Goal: Information Seeking & Learning: Stay updated

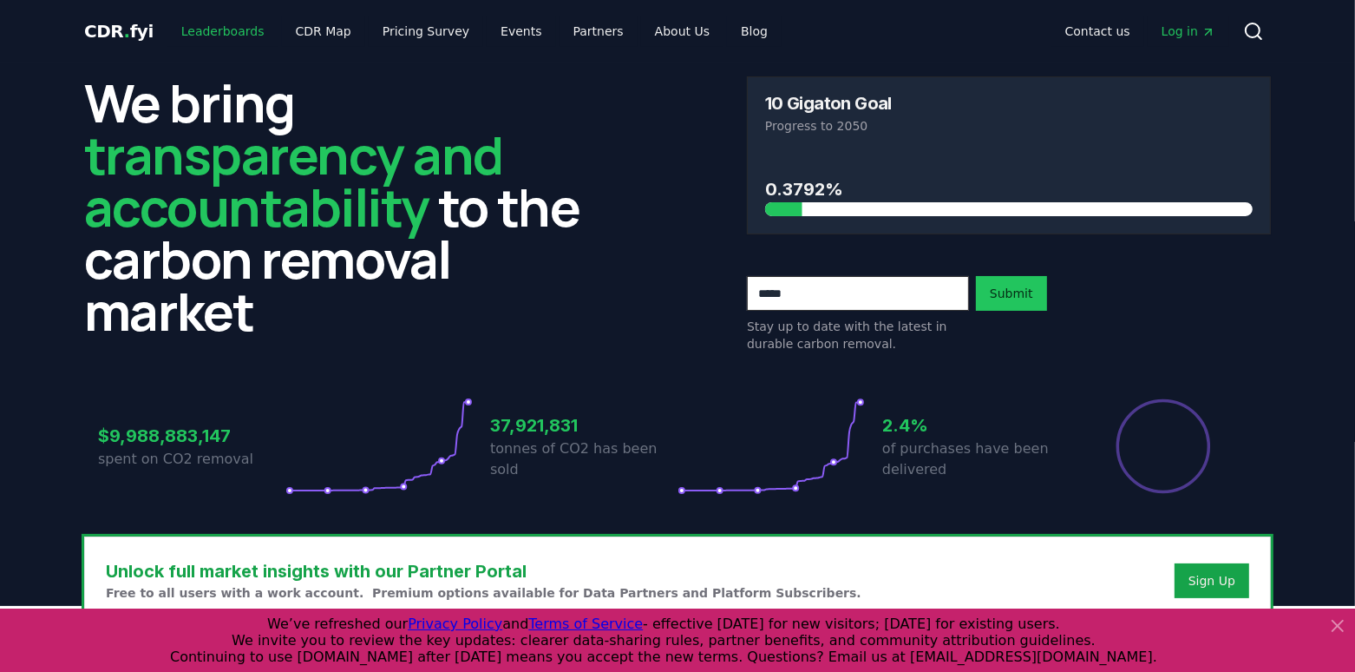
click at [239, 41] on link "Leaderboards" at bounding box center [222, 31] width 111 height 31
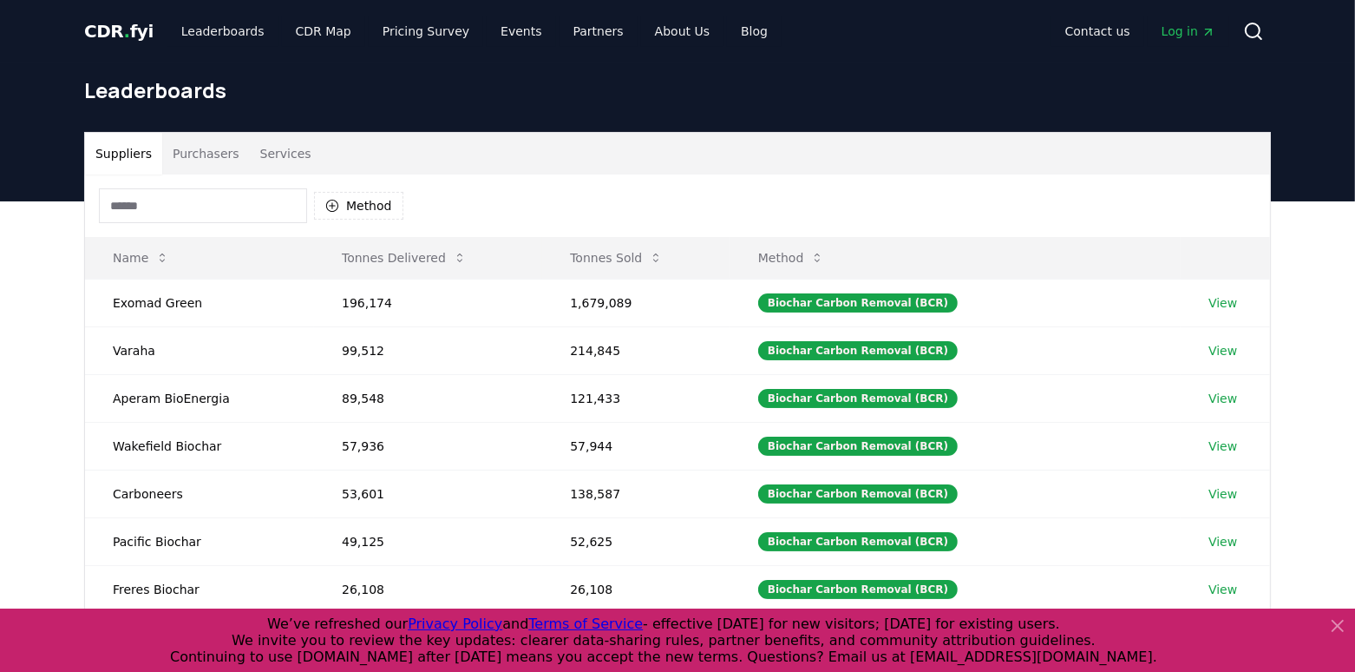
click at [195, 160] on button "Purchasers" at bounding box center [206, 154] width 88 height 42
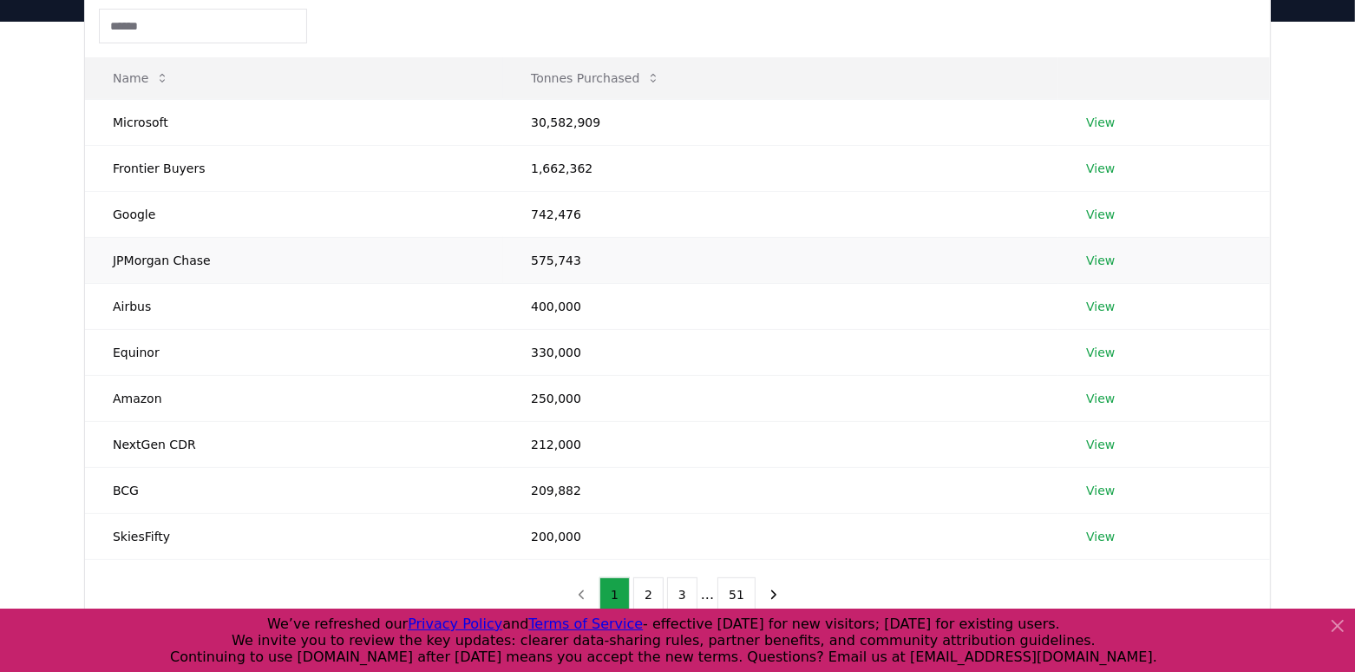
scroll to position [241, 0]
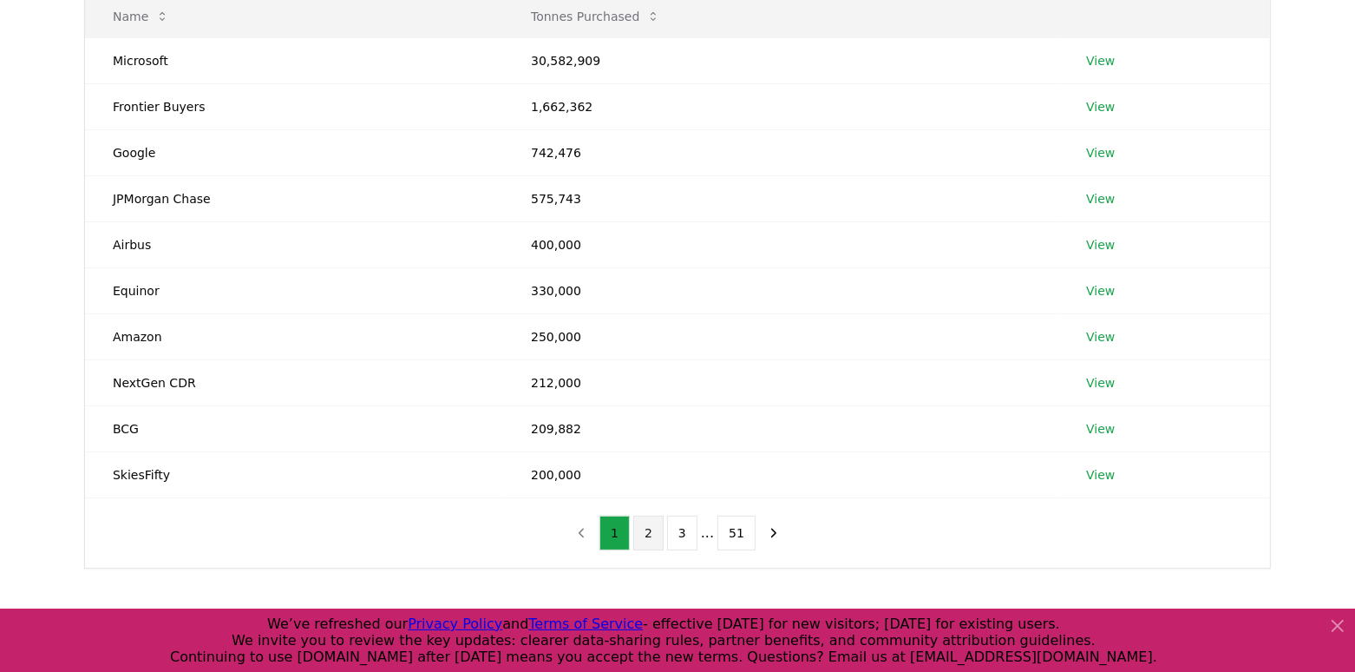
click at [652, 541] on button "2" at bounding box center [648, 532] width 30 height 35
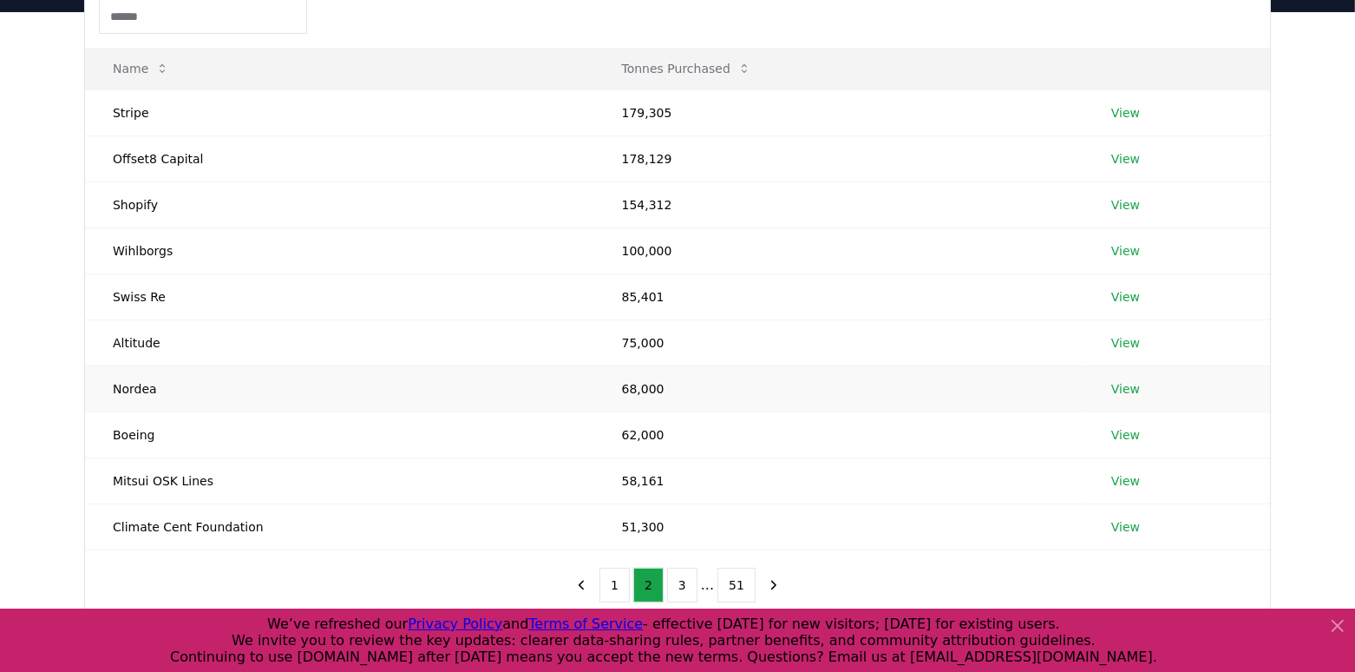
scroll to position [192, 0]
click at [679, 574] on button "3" at bounding box center [682, 582] width 30 height 35
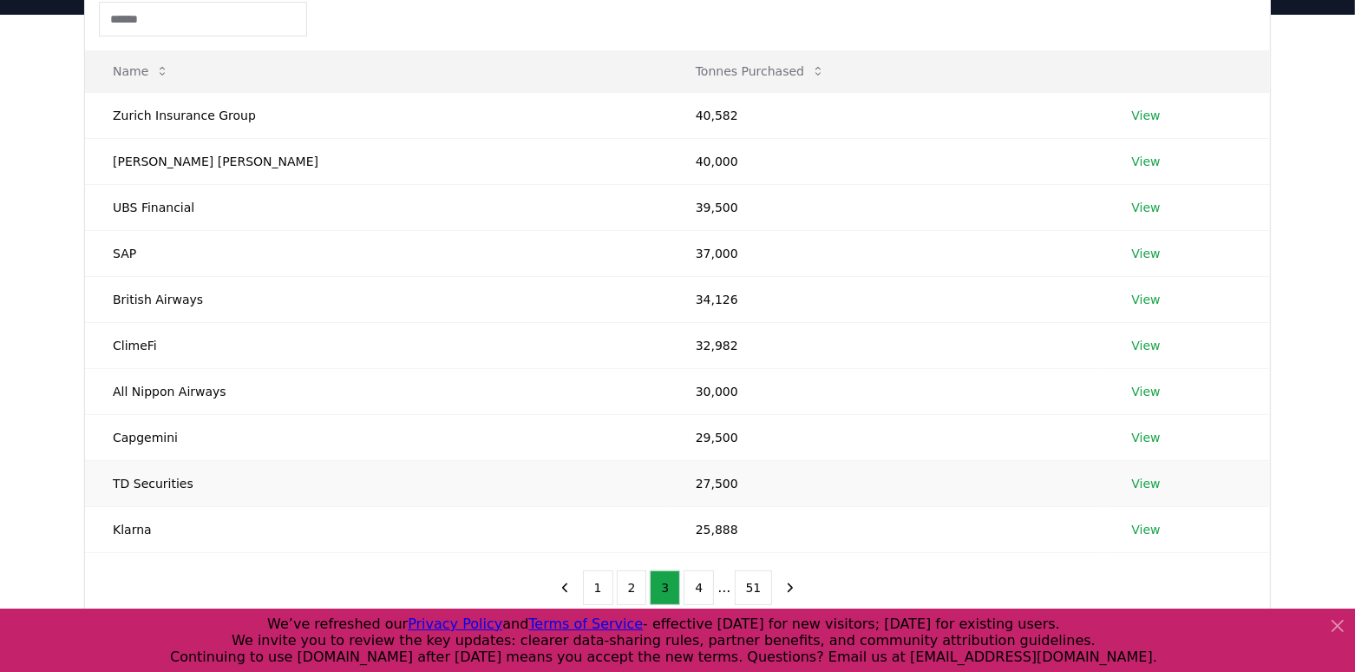
scroll to position [186, 0]
click at [703, 576] on button "4" at bounding box center [699, 588] width 30 height 35
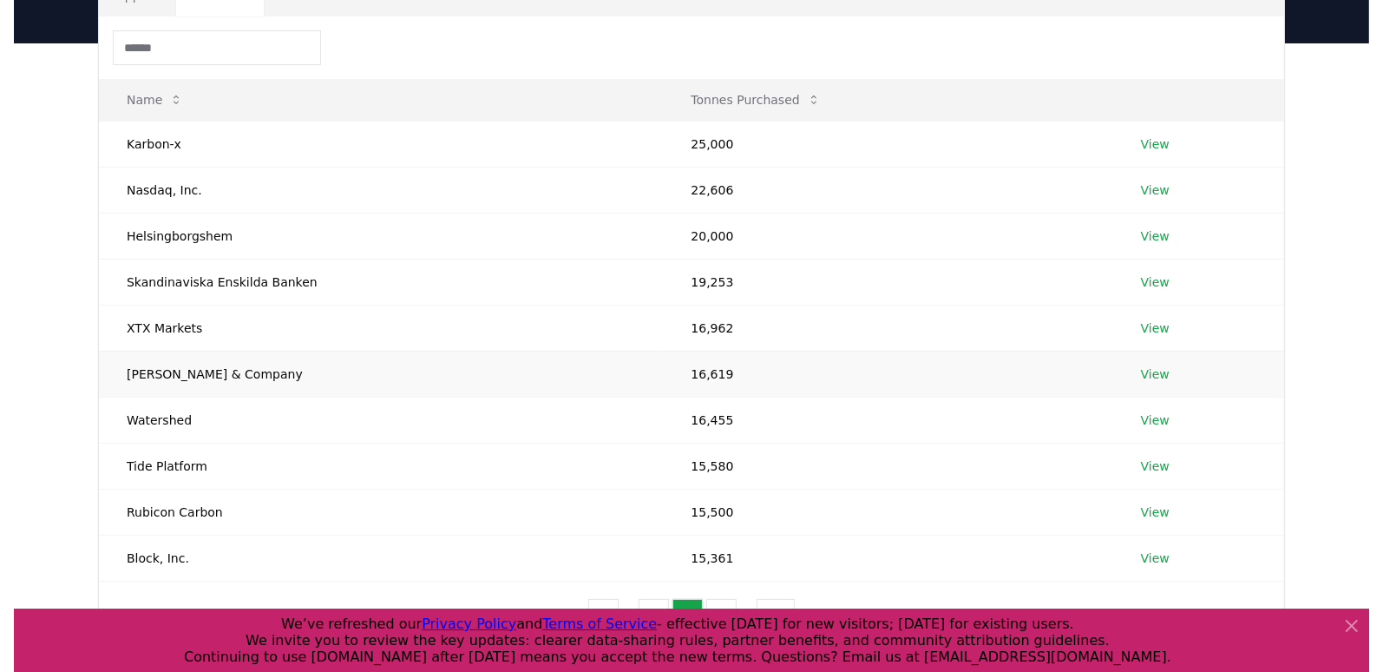
scroll to position [168, 0]
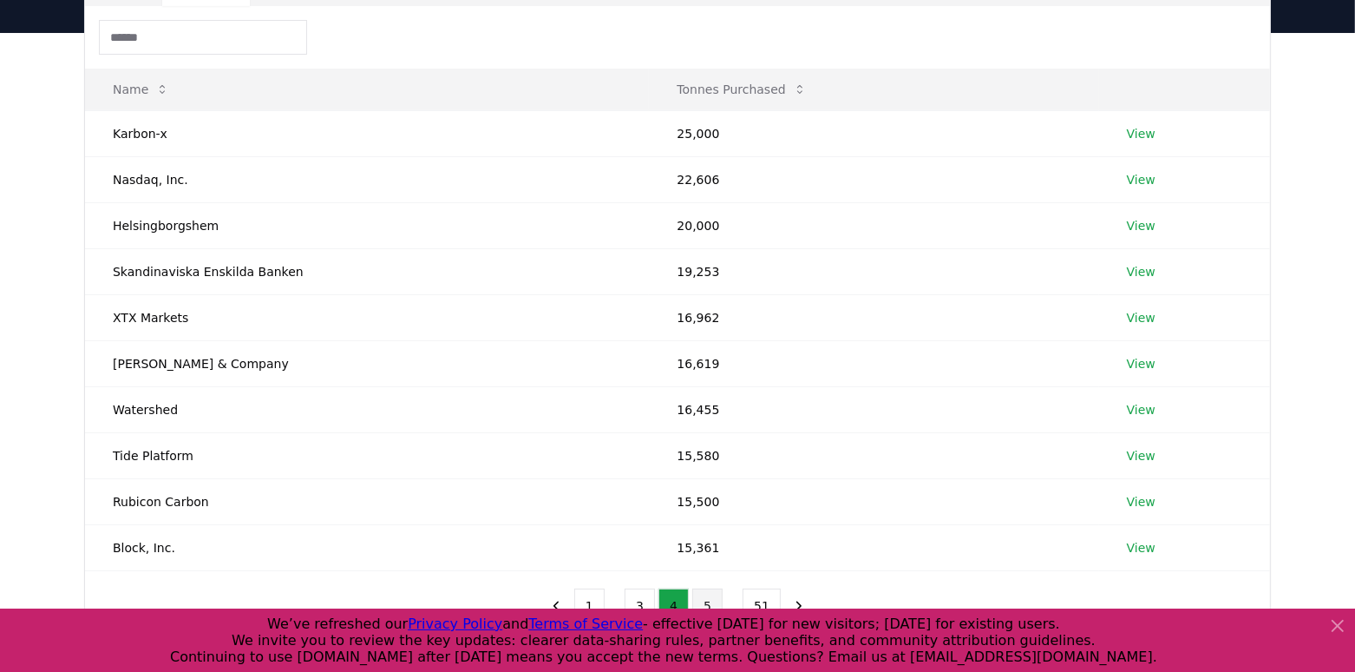
click at [707, 588] on button "5" at bounding box center [707, 605] width 30 height 35
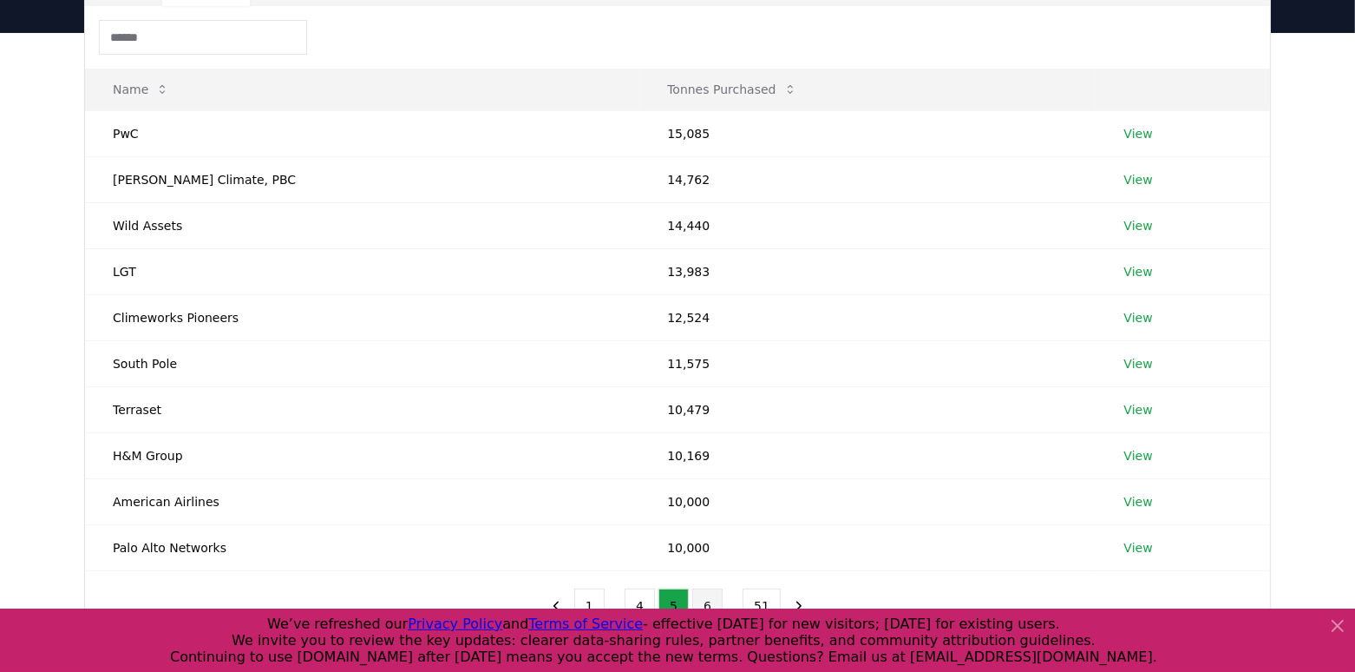
click at [705, 592] on button "6" at bounding box center [707, 605] width 30 height 35
click at [709, 593] on button "7" at bounding box center [707, 605] width 30 height 35
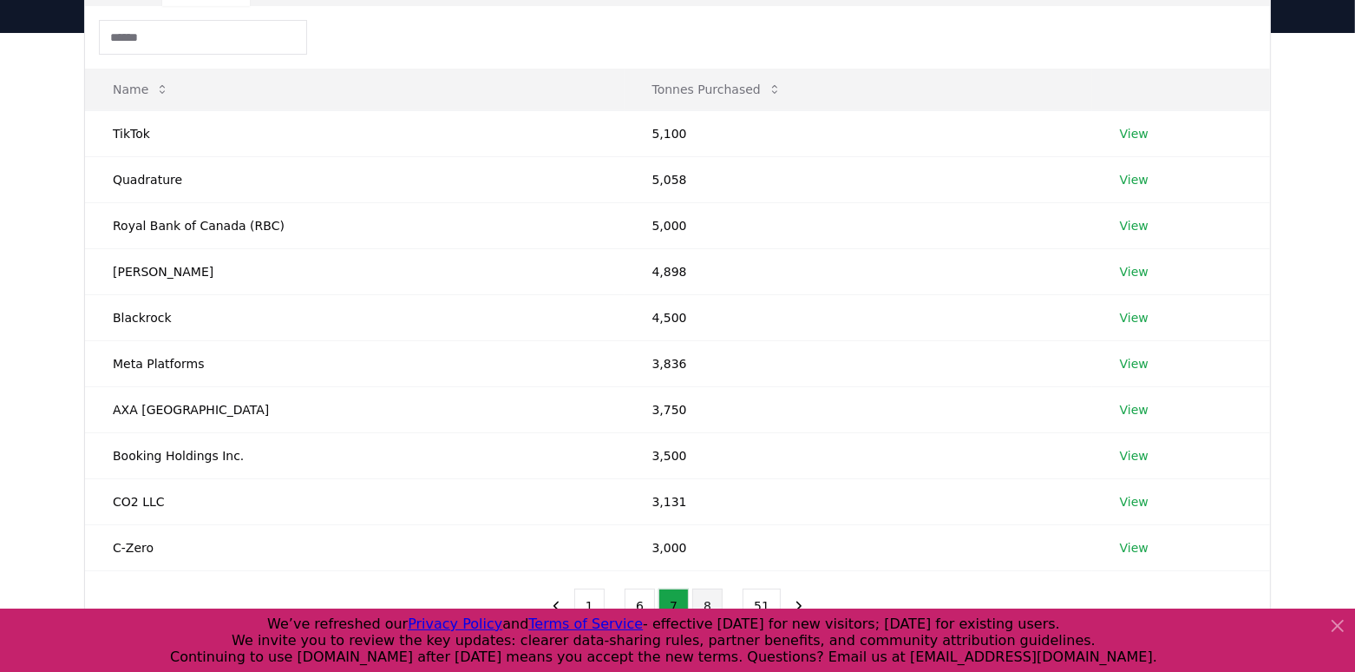
click at [714, 600] on button "8" at bounding box center [707, 605] width 30 height 35
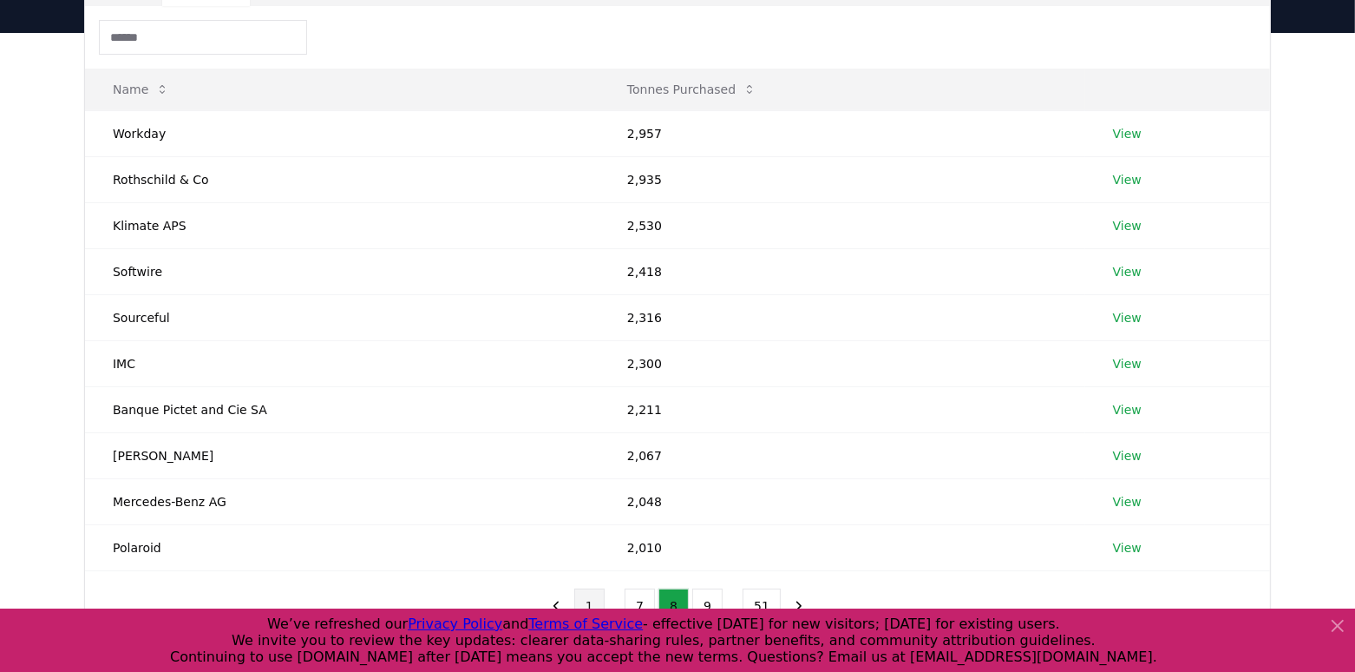
click at [600, 595] on button "1" at bounding box center [589, 605] width 30 height 35
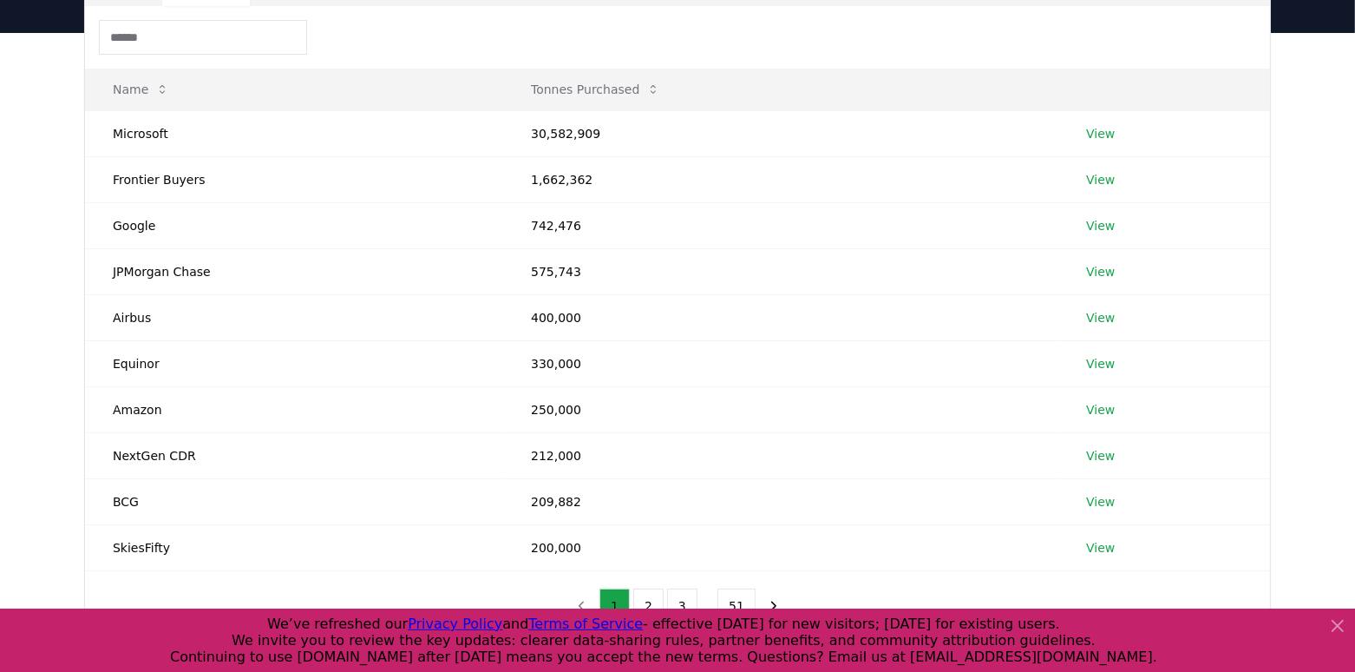
click at [1342, 627] on icon at bounding box center [1337, 625] width 21 height 21
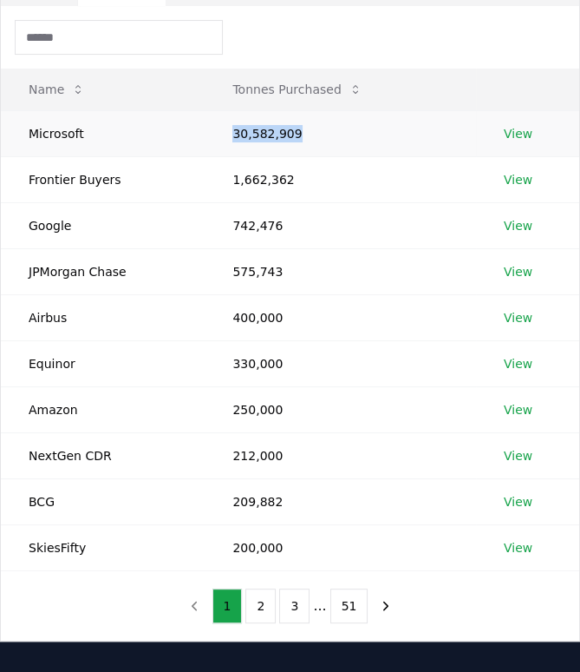
drag, startPoint x: 296, startPoint y: 131, endPoint x: 200, endPoint y: 130, distance: 95.4
click at [200, 130] on tr "Microsoft 30,582,909 View" at bounding box center [290, 133] width 579 height 46
copy tr "30,582,909"
drag, startPoint x: 231, startPoint y: 176, endPoint x: 292, endPoint y: 174, distance: 60.8
click at [292, 174] on td "1,662,362" at bounding box center [341, 179] width 272 height 46
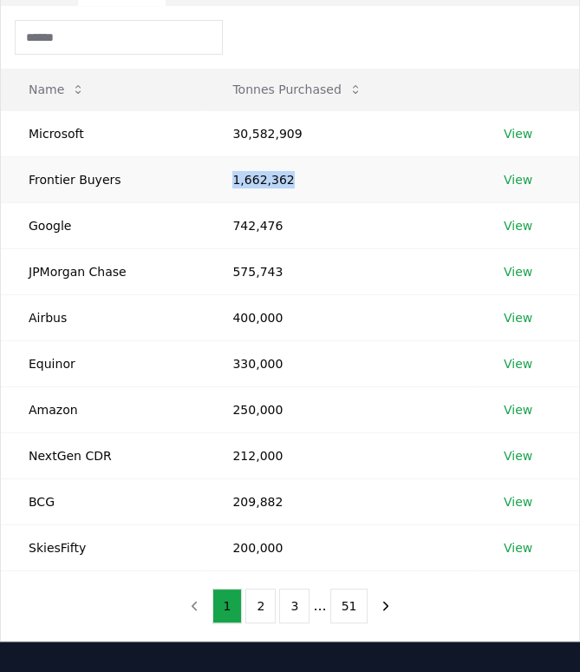
copy td "1,662,362"
drag, startPoint x: 281, startPoint y: 221, endPoint x: 233, endPoint y: 222, distance: 47.7
click at [233, 222] on td "742,476" at bounding box center [341, 225] width 272 height 46
copy td "742,476"
drag, startPoint x: 279, startPoint y: 272, endPoint x: 224, endPoint y: 271, distance: 55.5
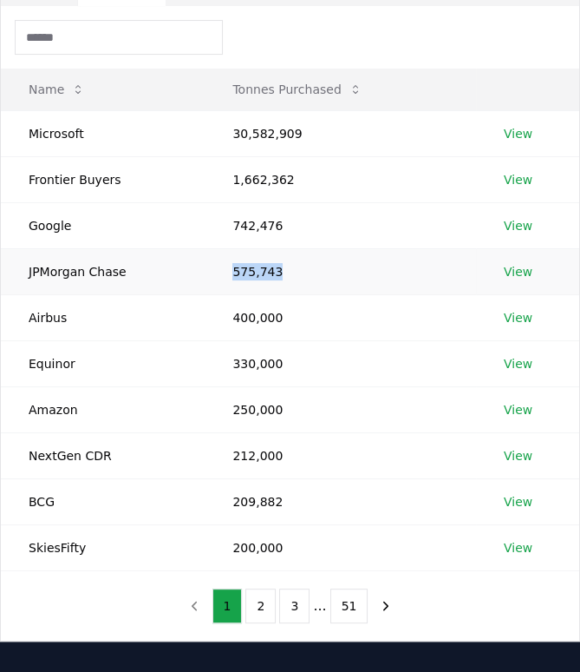
click at [224, 271] on td "575,743" at bounding box center [341, 271] width 272 height 46
copy td "575,743"
drag, startPoint x: 280, startPoint y: 495, endPoint x: 231, endPoint y: 495, distance: 49.5
click at [231, 495] on td "209,882" at bounding box center [341, 501] width 272 height 46
copy td "209,882"
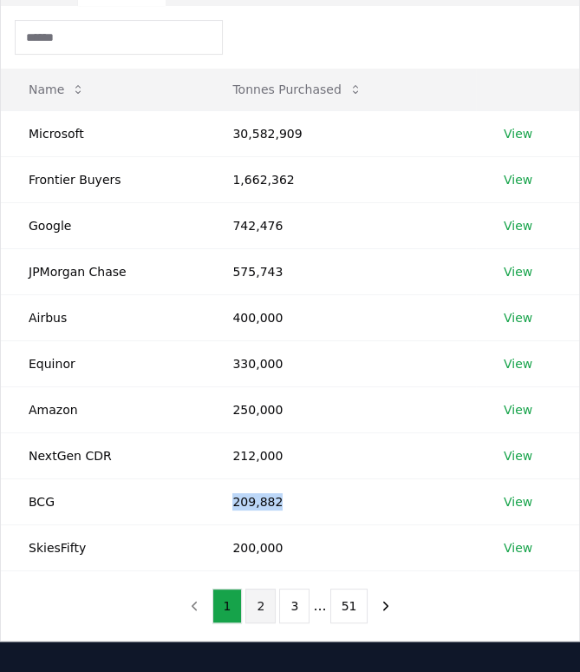
click at [257, 597] on button "2" at bounding box center [261, 605] width 30 height 35
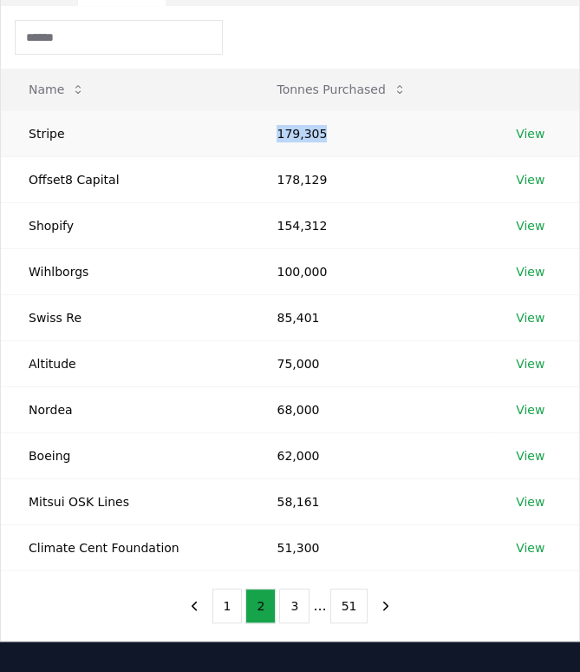
drag, startPoint x: 318, startPoint y: 134, endPoint x: 267, endPoint y: 134, distance: 51.2
click at [267, 134] on td "179,305" at bounding box center [368, 133] width 239 height 46
copy td "179,305"
click at [296, 598] on button "3" at bounding box center [294, 605] width 30 height 35
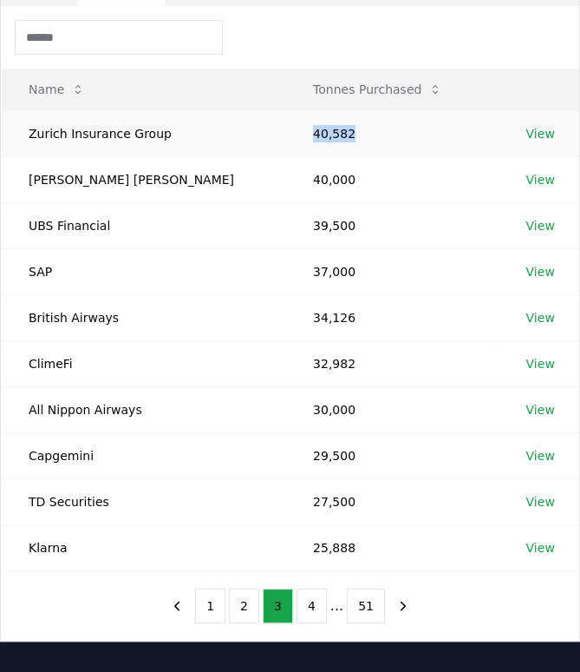
drag, startPoint x: 311, startPoint y: 130, endPoint x: 263, endPoint y: 132, distance: 47.8
click at [285, 132] on td "40,582" at bounding box center [391, 133] width 213 height 46
copy td "40,582"
click at [318, 601] on button "4" at bounding box center [312, 605] width 30 height 35
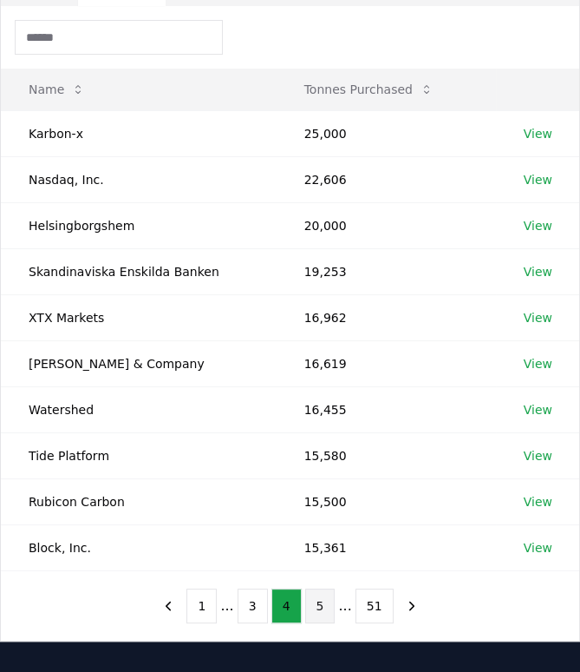
click at [321, 599] on button "5" at bounding box center [320, 605] width 30 height 35
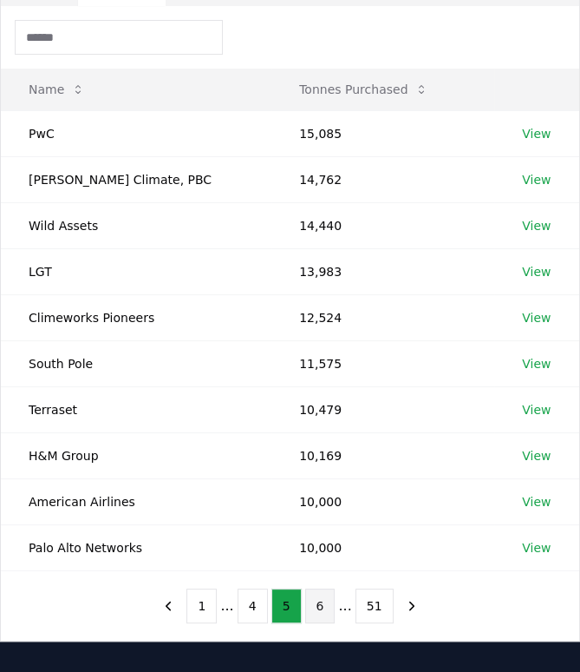
click at [321, 604] on button "6" at bounding box center [320, 605] width 30 height 35
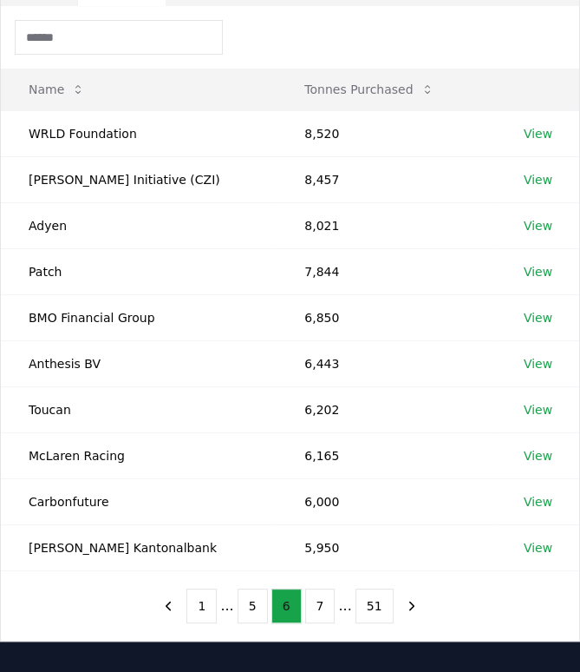
click at [321, 604] on button "7" at bounding box center [320, 605] width 30 height 35
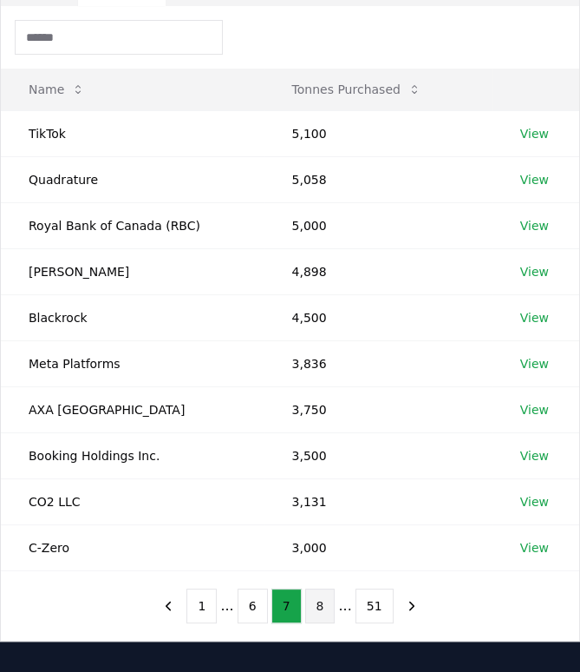
click at [318, 604] on button "8" at bounding box center [320, 605] width 30 height 35
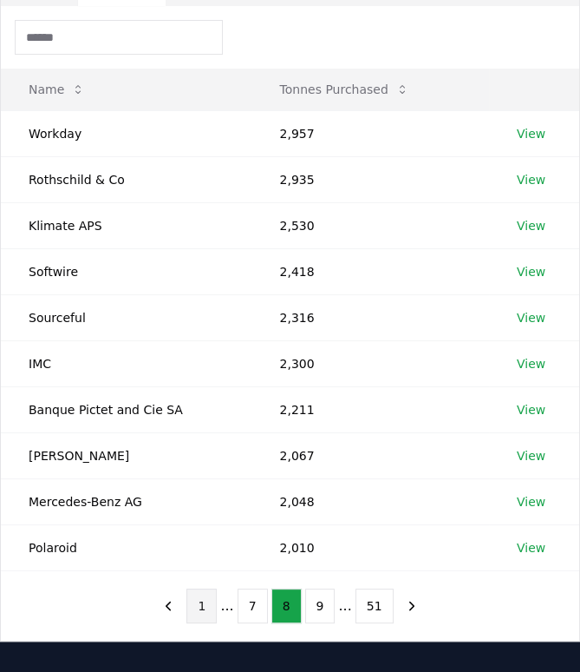
click at [200, 603] on button "1" at bounding box center [202, 605] width 30 height 35
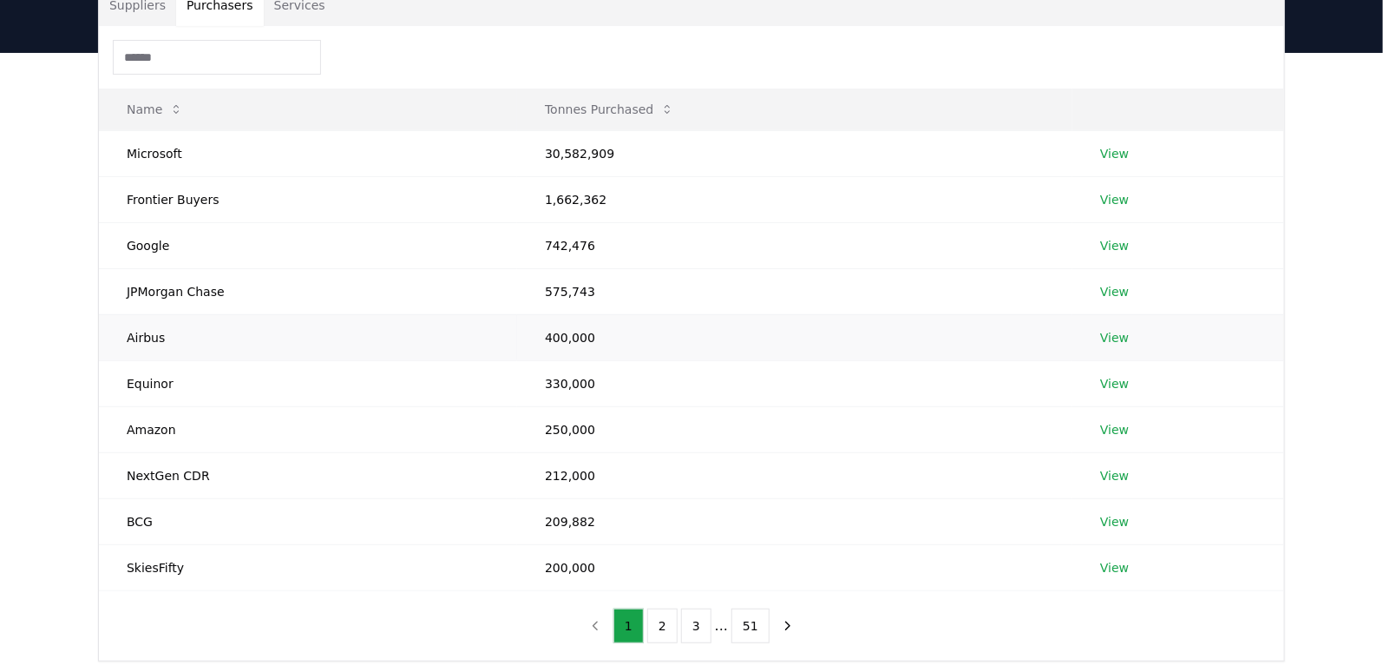
scroll to position [143, 0]
